Goal: Task Accomplishment & Management: Manage account settings

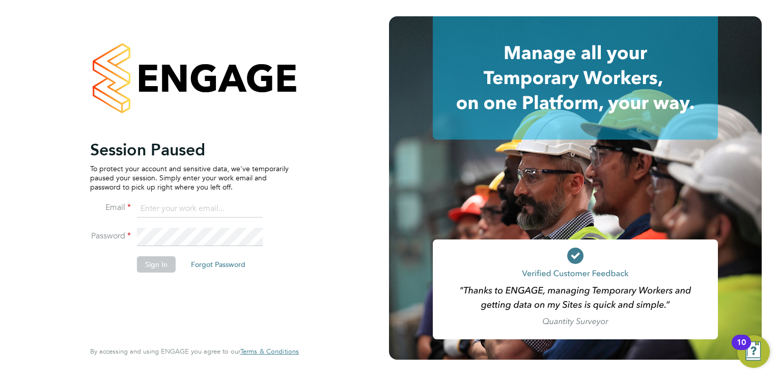
type input "[PERSON_NAME][EMAIL_ADDRESS][PERSON_NAME][DOMAIN_NAME]"
click at [155, 266] on button "Sign In" at bounding box center [156, 264] width 39 height 16
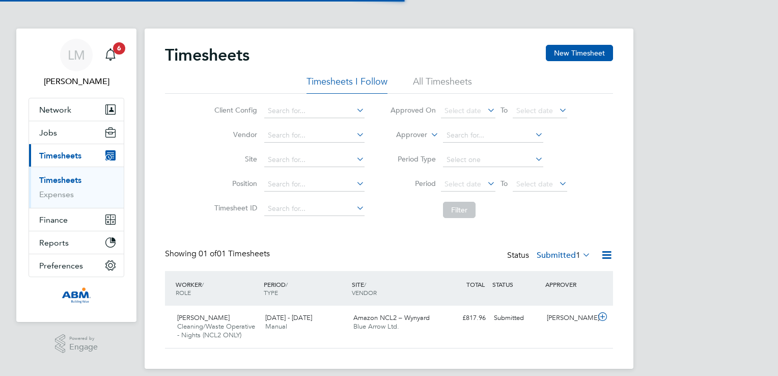
scroll to position [25, 89]
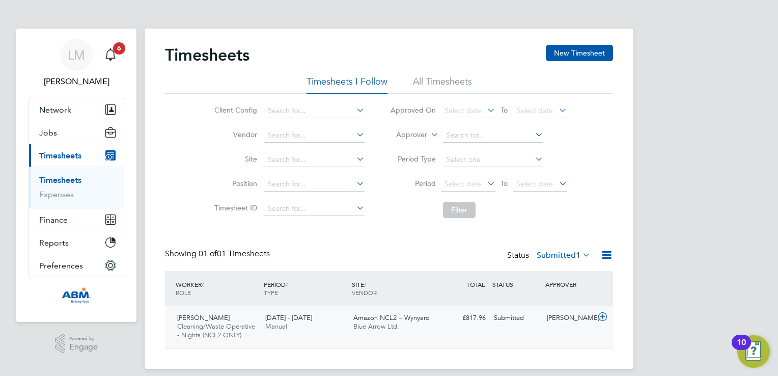
click at [606, 314] on icon at bounding box center [602, 317] width 13 height 8
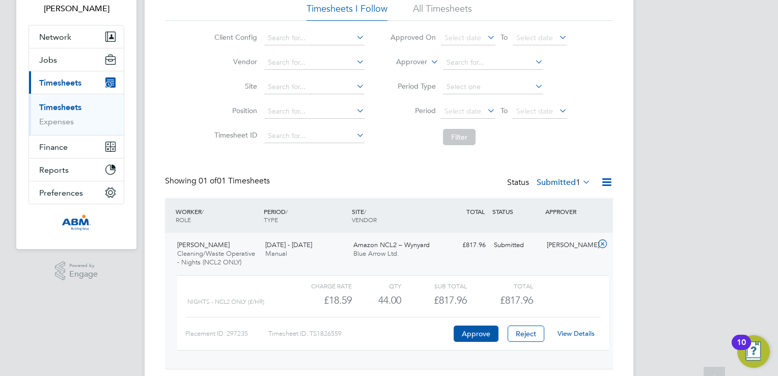
scroll to position [102, 0]
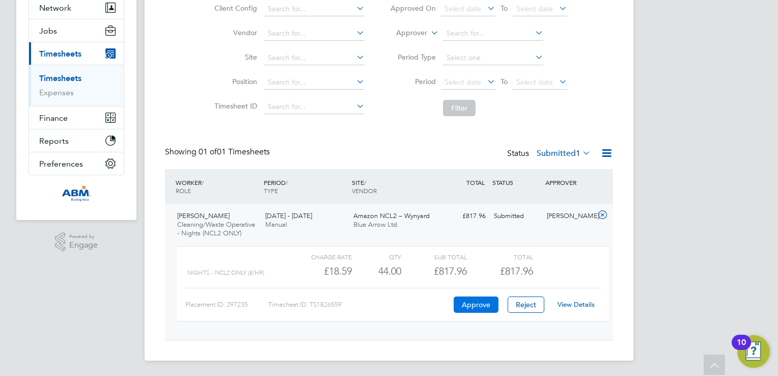
click at [474, 306] on button "Approve" at bounding box center [476, 304] width 45 height 16
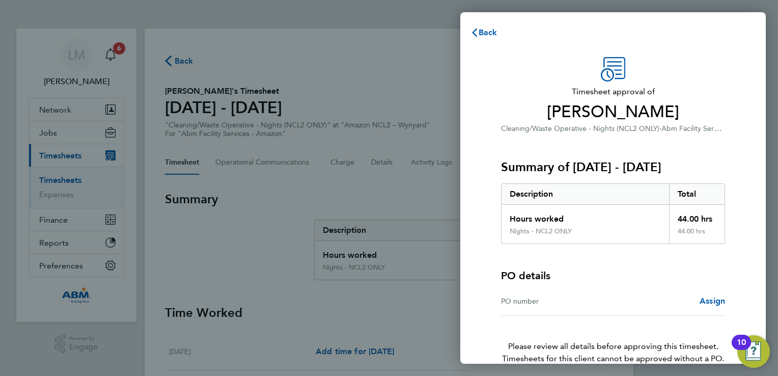
click at [537, 303] on div "PO number" at bounding box center [557, 301] width 112 height 12
click at [707, 302] on span "Assign" at bounding box center [711, 301] width 25 height 10
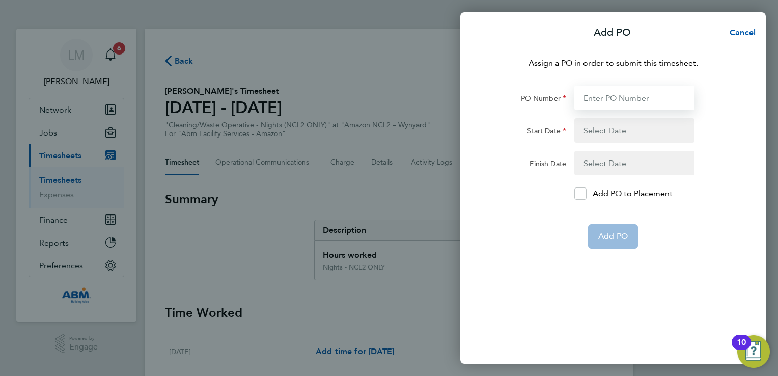
click at [586, 99] on input "PO Number" at bounding box center [634, 98] width 120 height 24
type input "646959"
click at [607, 127] on button "button" at bounding box center [634, 130] width 120 height 24
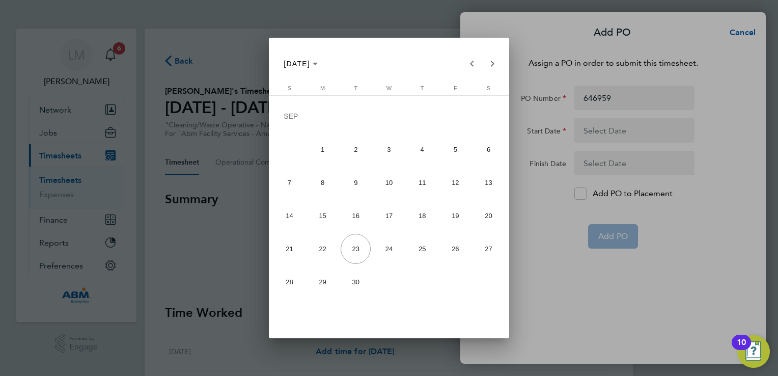
click at [483, 184] on span "13" at bounding box center [488, 182] width 30 height 30
type input "13 Sep 25"
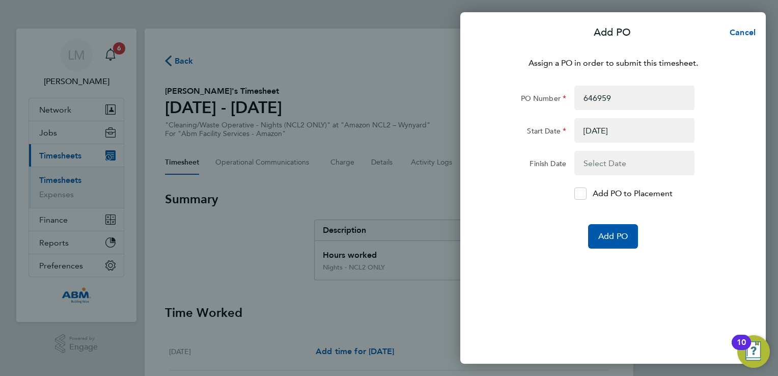
click at [609, 163] on button "button" at bounding box center [634, 163] width 120 height 24
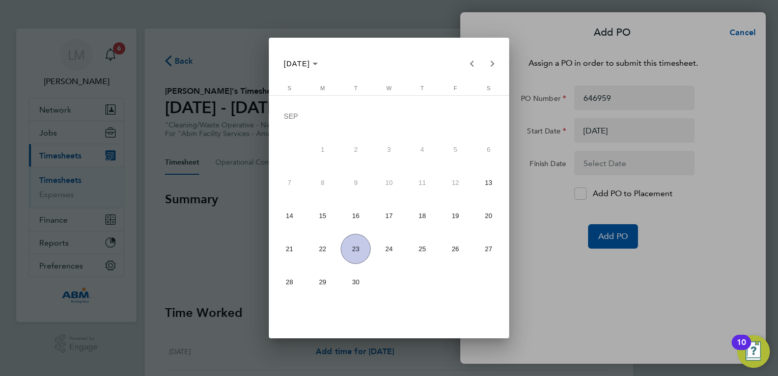
click at [455, 212] on span "19" at bounding box center [455, 216] width 30 height 30
type input "19 Sep 25"
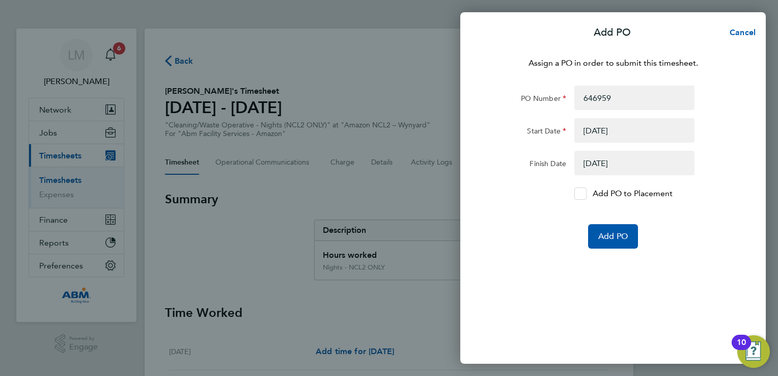
click at [585, 193] on div at bounding box center [580, 193] width 12 height 12
click at [584, 193] on input "Add PO to Placement" at bounding box center [584, 193] width 0 height 0
click at [607, 233] on span "Add PO" at bounding box center [613, 236] width 30 height 10
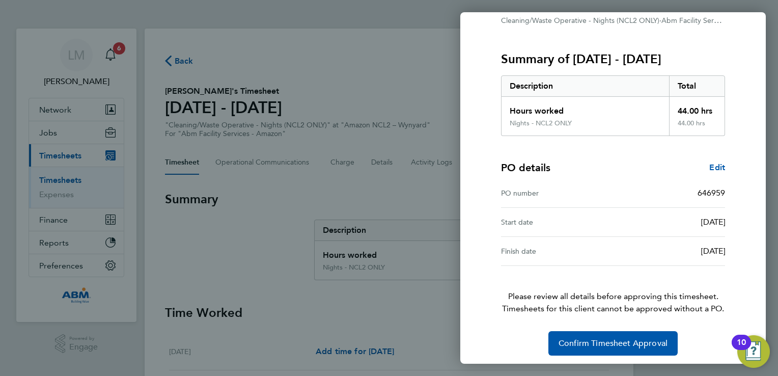
scroll to position [111, 0]
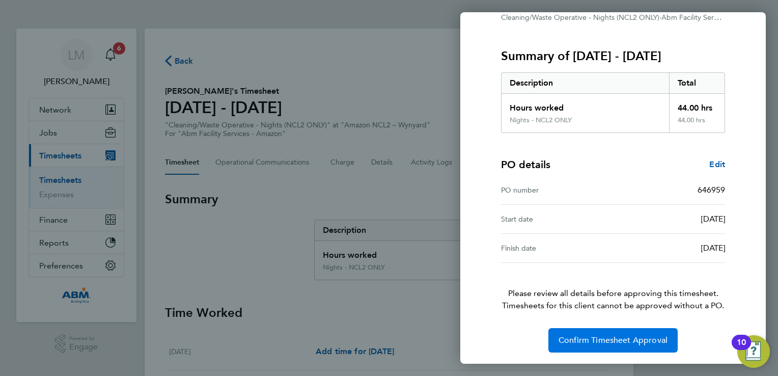
click at [597, 344] on span "Confirm Timesheet Approval" at bounding box center [612, 340] width 109 height 10
